Goal: Task Accomplishment & Management: Complete application form

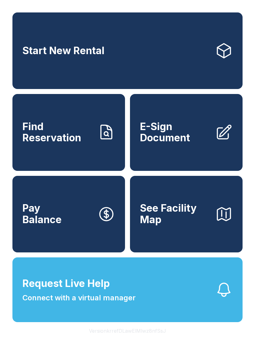
click at [170, 297] on button "Request Live Help Connect with a virtual manager" at bounding box center [127, 289] width 230 height 65
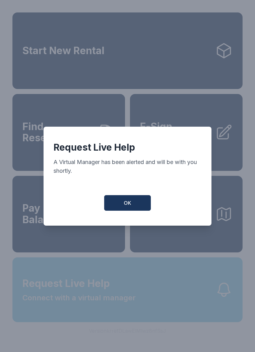
click at [170, 297] on div "Request Live Help A Virtual Manager has been alerted and will be with you short…" at bounding box center [127, 176] width 255 height 352
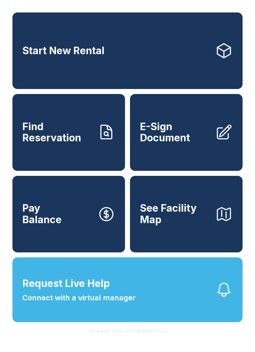
click at [170, 141] on span "E-Sign Document" at bounding box center [175, 132] width 70 height 23
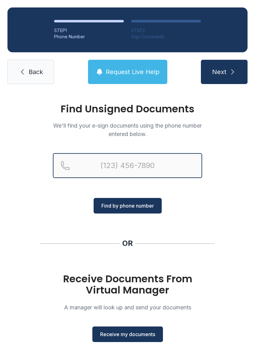
click at [90, 163] on input "Reservation phone number" at bounding box center [127, 165] width 149 height 25
type input "[PHONE_NUMBER]"
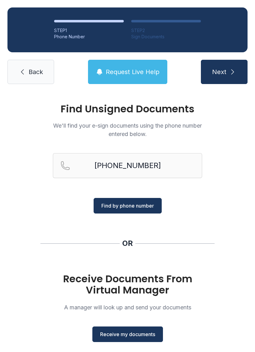
click at [143, 202] on span "Find by phone number" at bounding box center [127, 205] width 53 height 7
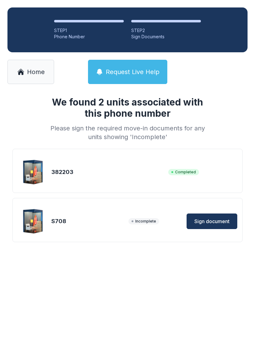
click at [218, 219] on span "Sign document" at bounding box center [212, 221] width 35 height 7
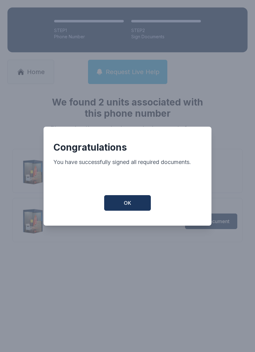
click at [133, 204] on button "OK" at bounding box center [127, 203] width 47 height 16
